Goal: Find specific page/section: Find specific page/section

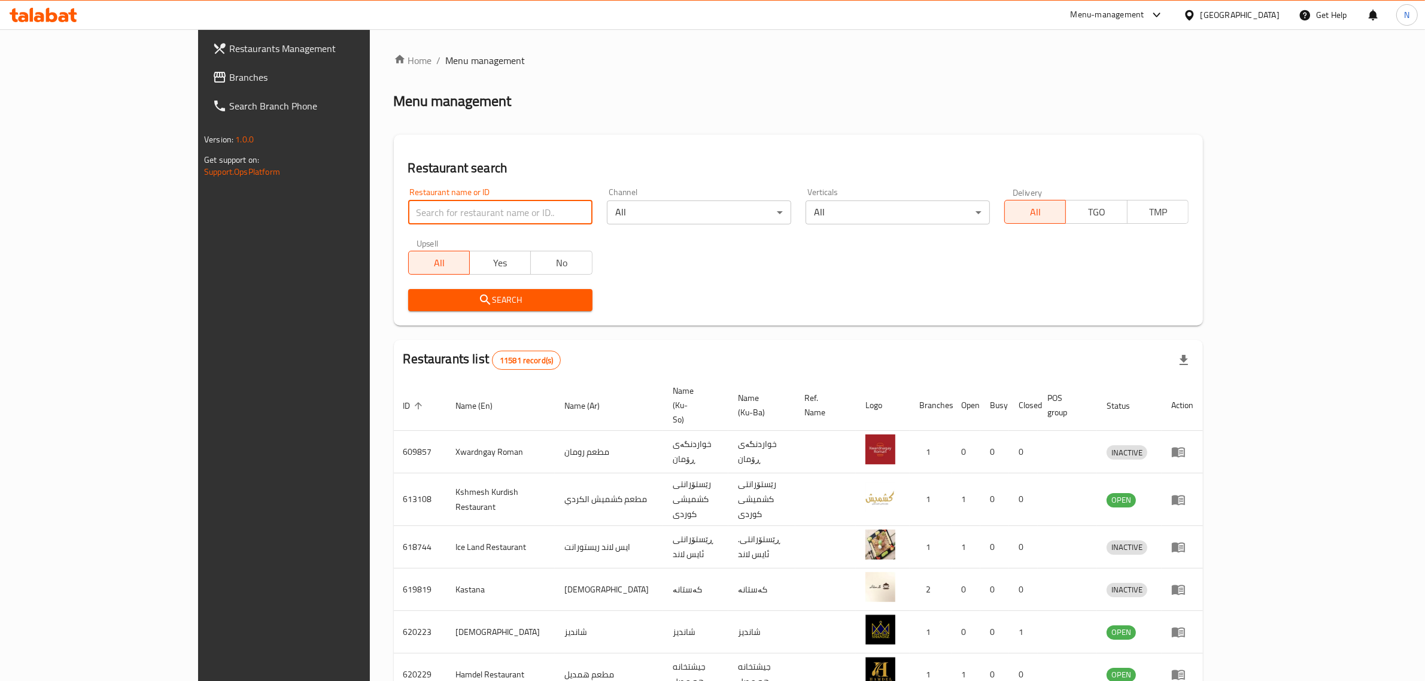
click at [450, 221] on input "search" at bounding box center [500, 213] width 184 height 24
paste input "701560"
type input "701560"
click at [497, 297] on span "Search" at bounding box center [500, 300] width 165 height 15
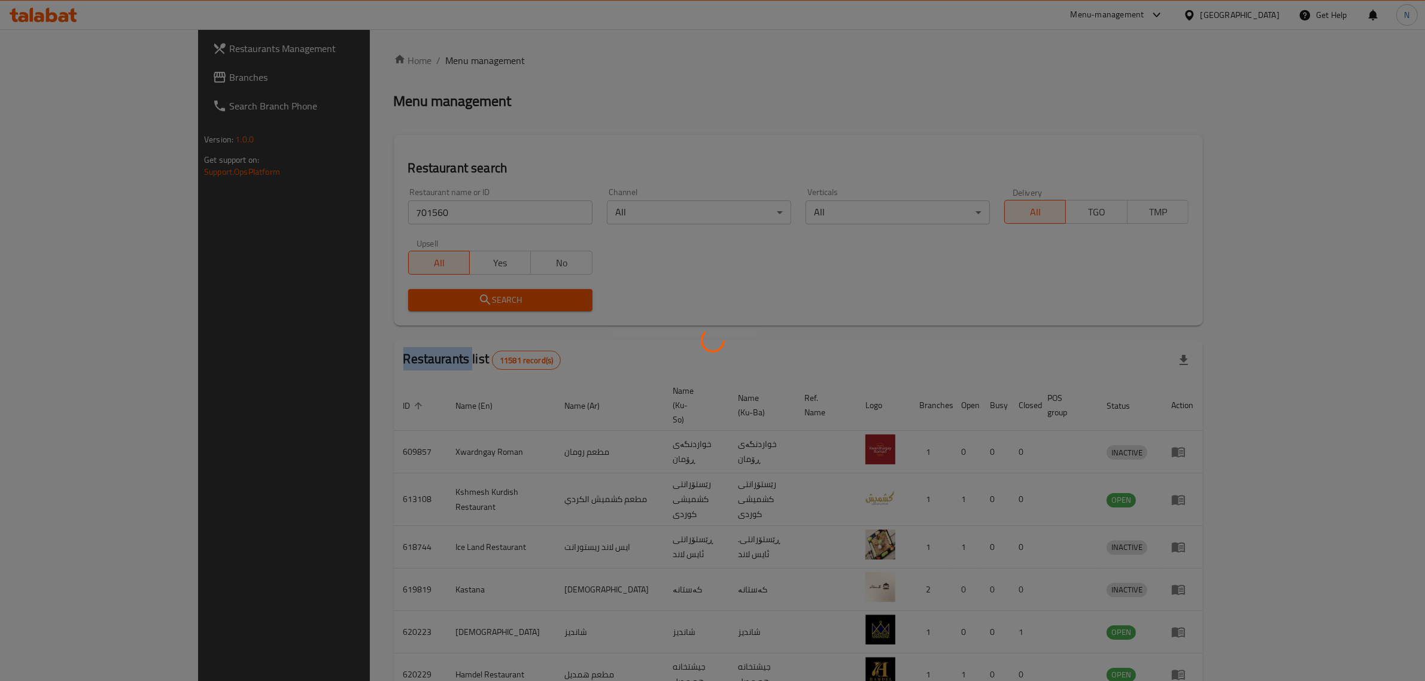
click at [497, 297] on div at bounding box center [712, 340] width 1425 height 681
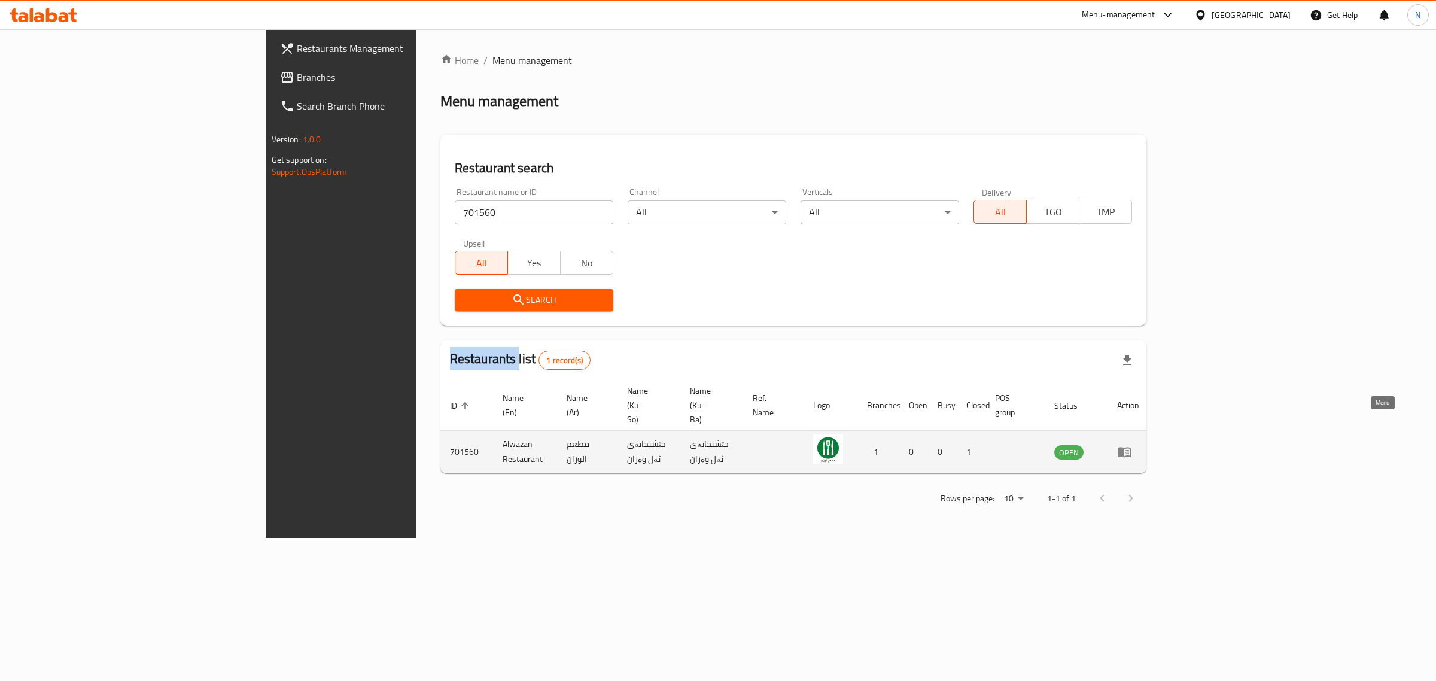
click at [1131, 448] on icon "enhanced table" at bounding box center [1124, 453] width 13 height 10
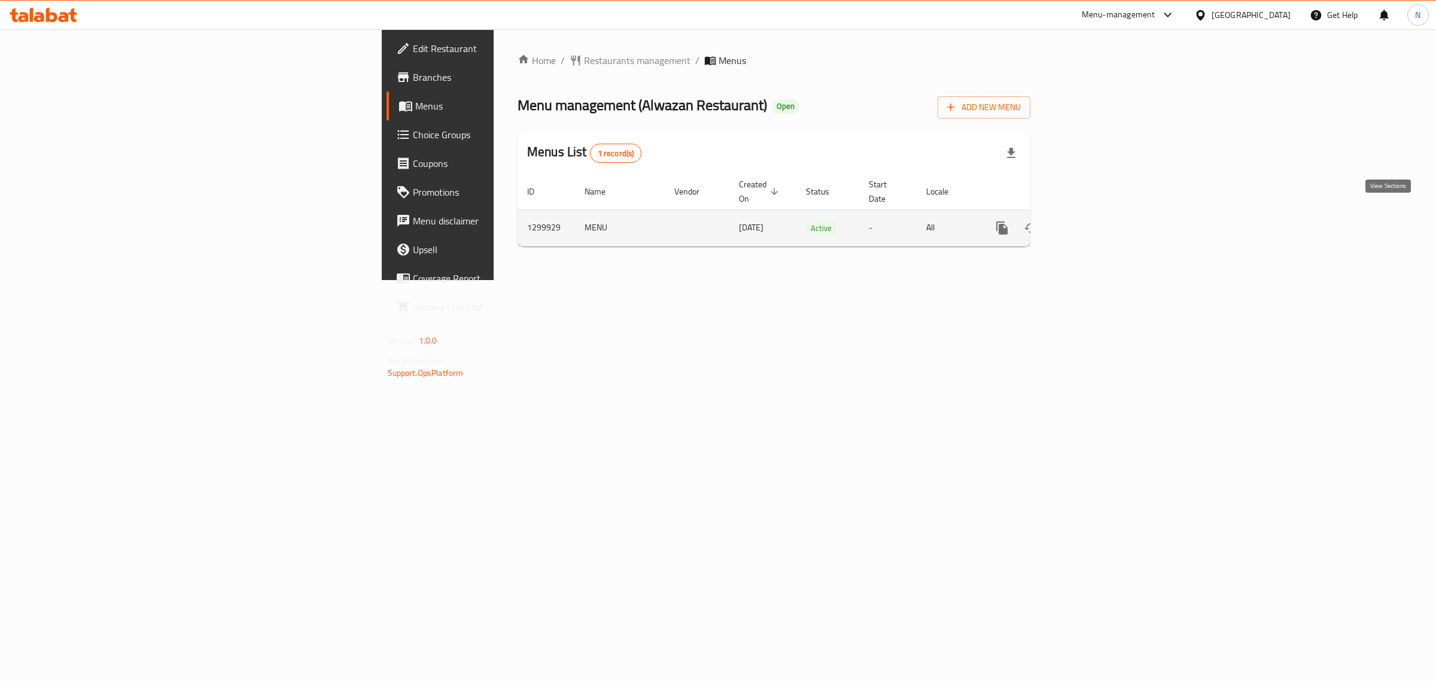
click at [1094, 223] on icon "enhanced table" at bounding box center [1088, 228] width 11 height 11
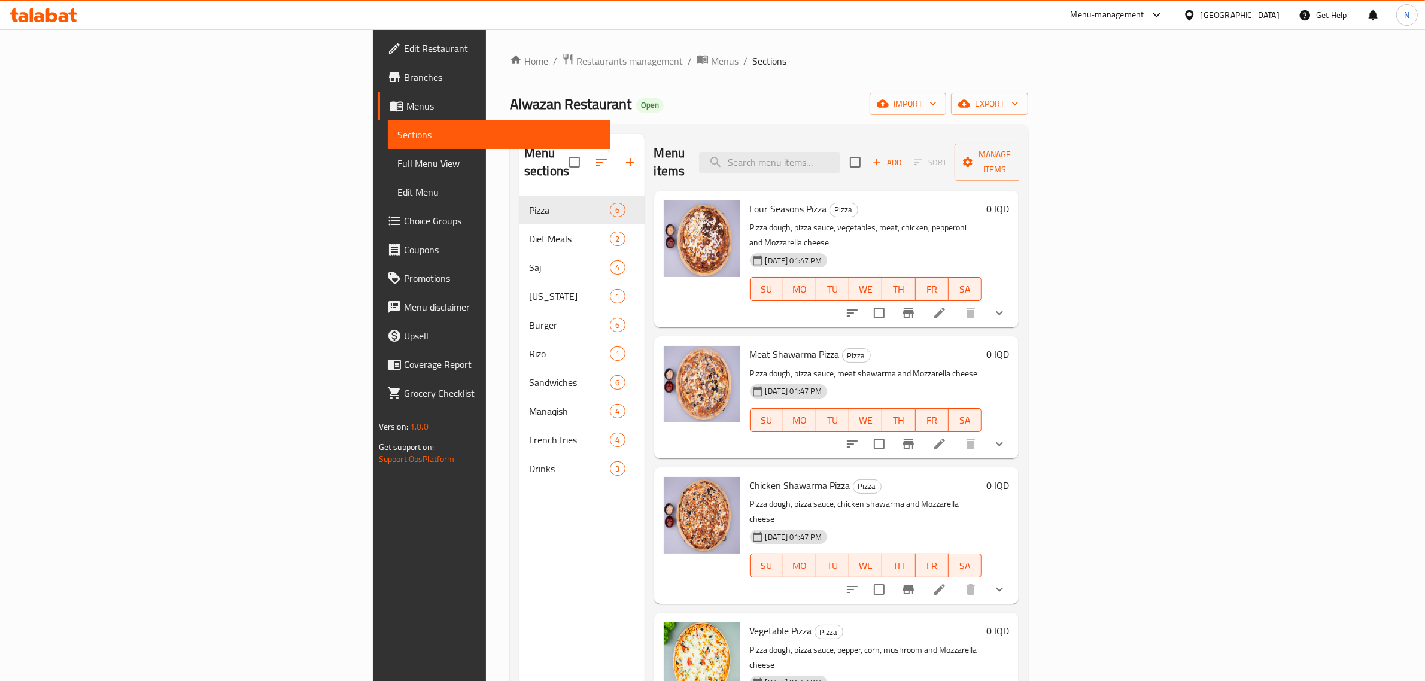
click at [404, 70] on span "Branches" at bounding box center [503, 77] width 198 height 14
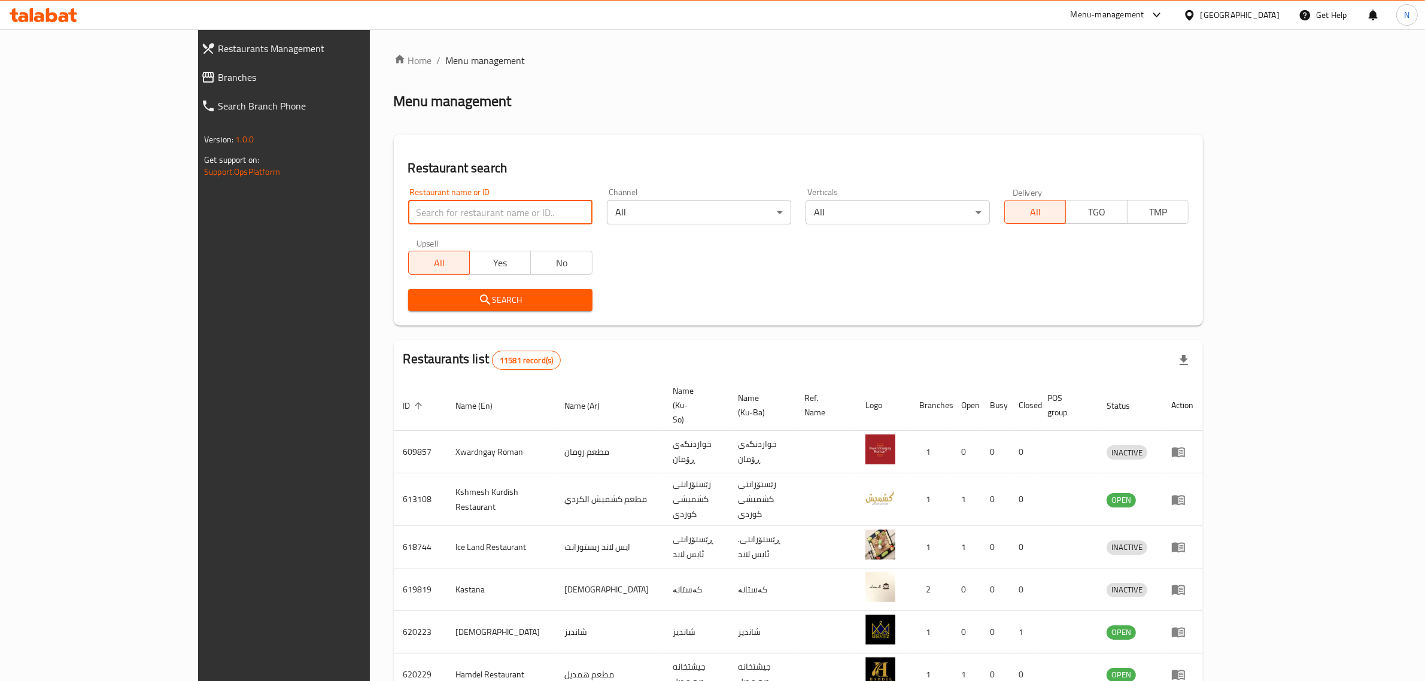
click at [513, 210] on input "search" at bounding box center [500, 213] width 184 height 24
type input "بيت المدلل"
click button "Search" at bounding box center [500, 300] width 184 height 22
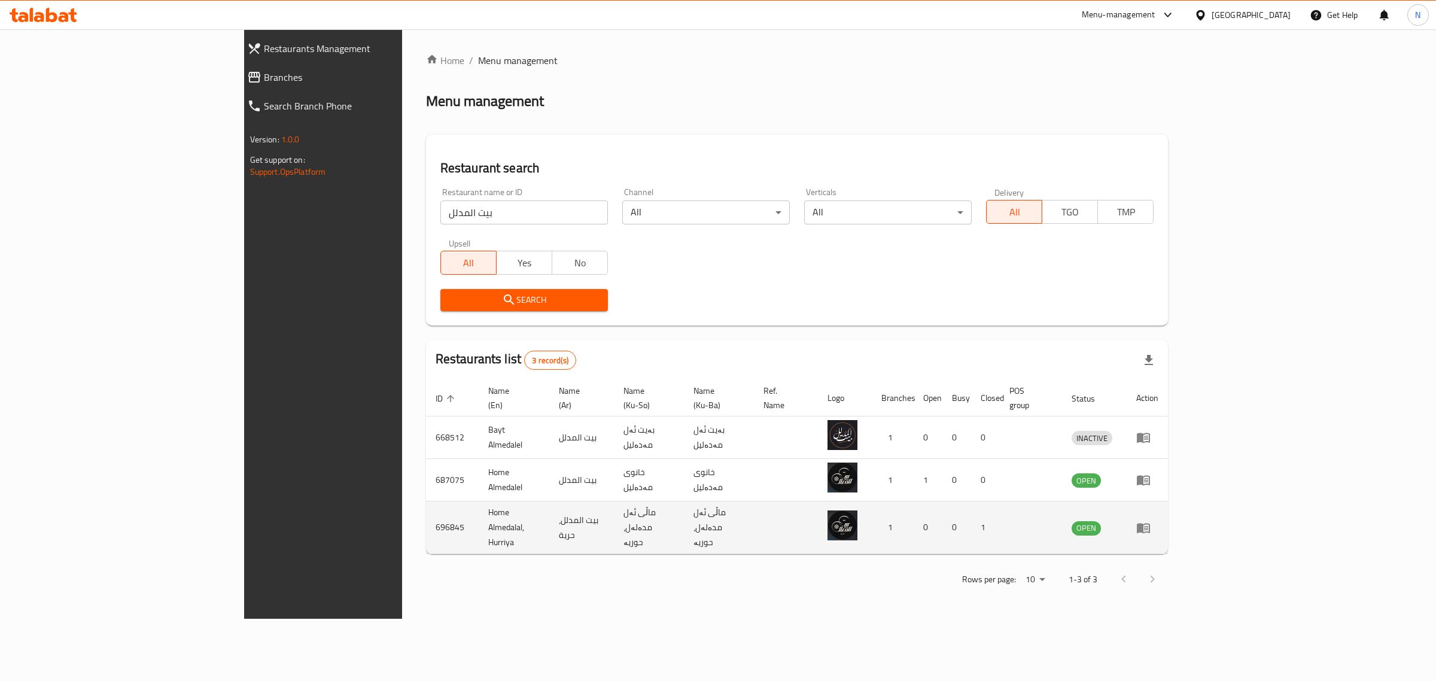
click at [479, 510] on td "Home Almedalal, Hurriya" at bounding box center [514, 528] width 71 height 53
copy td "Home Almedalal, Hurriya"
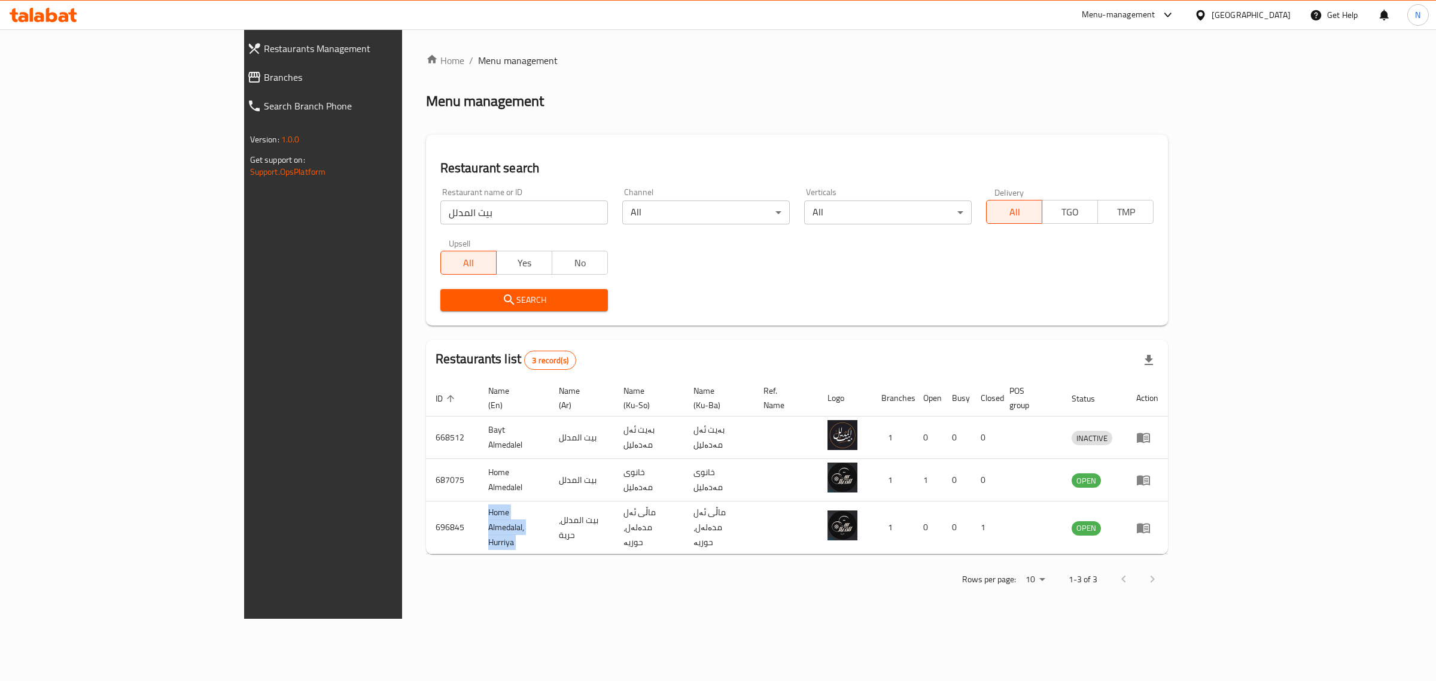
click at [62, 8] on icon at bounding box center [44, 15] width 68 height 14
